Goal: Browse casually

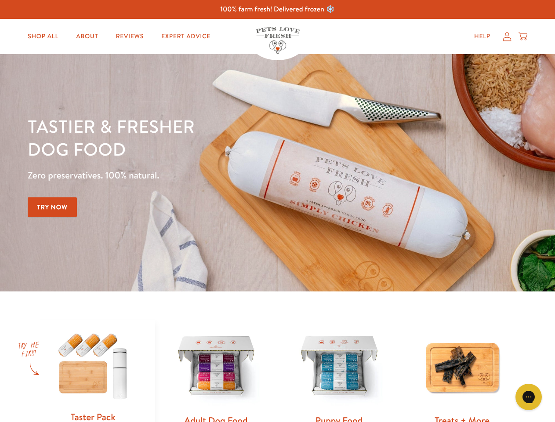
click at [277, 211] on div "Tastier & fresher dog food Zero preservatives. 100% natural. Try Now" at bounding box center [194, 173] width 333 height 116
click at [529, 397] on icon "Gorgias live chat" at bounding box center [528, 397] width 8 height 8
